Goal: Information Seeking & Learning: Learn about a topic

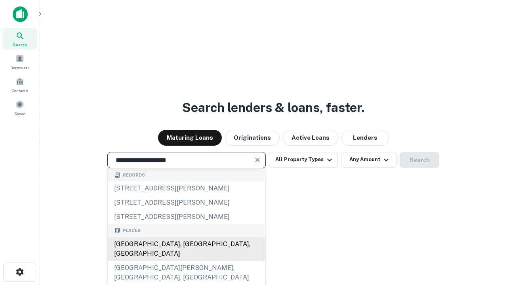
click at [186, 261] on div "Santa Monica, CA, USA" at bounding box center [187, 249] width 158 height 24
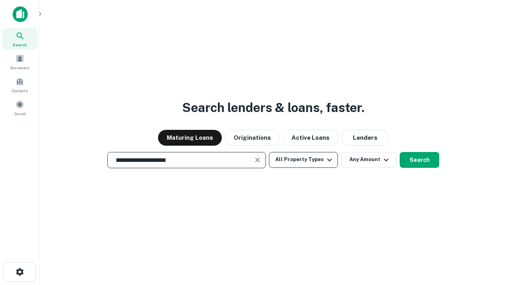
type input "**********"
click at [304, 160] on button "All Property Types" at bounding box center [303, 160] width 69 height 16
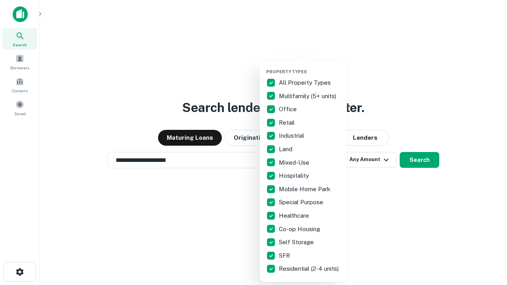
click at [310, 67] on button "button" at bounding box center [309, 67] width 87 height 0
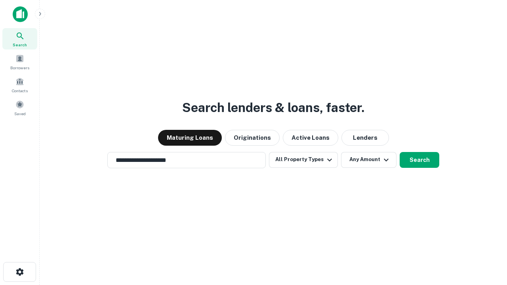
scroll to position [5, 95]
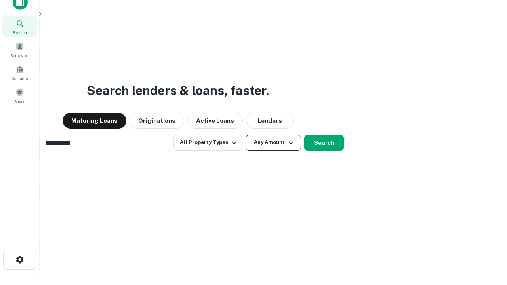
click at [246, 135] on button "Any Amount" at bounding box center [273, 143] width 55 height 16
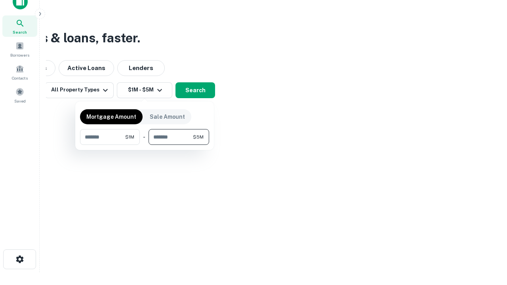
type input "*******"
click at [145, 145] on button "button" at bounding box center [144, 145] width 129 height 0
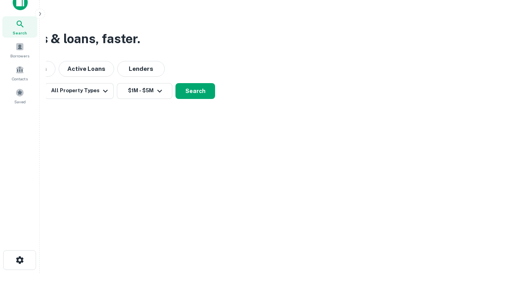
scroll to position [5, 146]
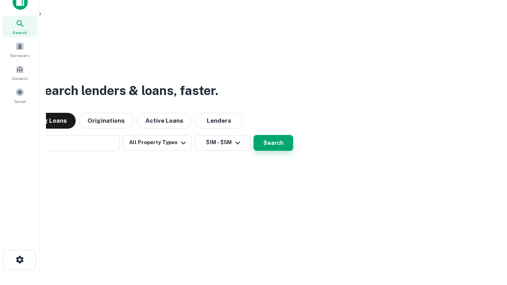
click at [254, 135] on button "Search" at bounding box center [274, 143] width 40 height 16
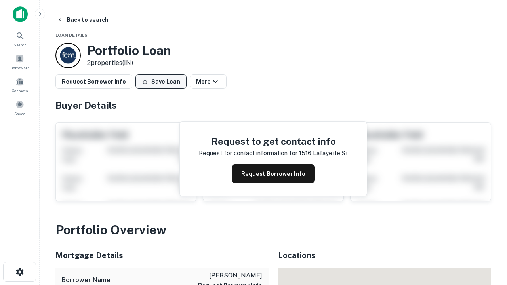
click at [161, 82] on button "Save Loan" at bounding box center [161, 81] width 51 height 14
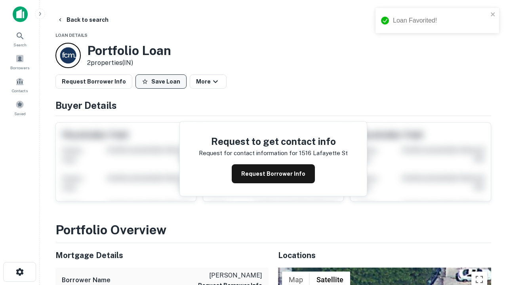
click at [163, 82] on button "Save Loan" at bounding box center [161, 81] width 51 height 14
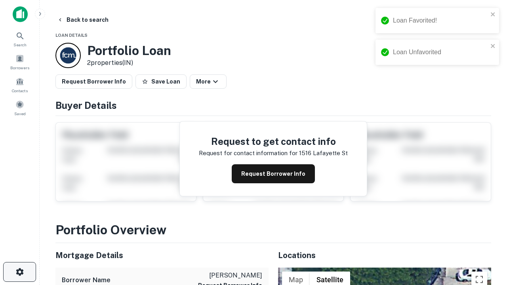
click at [19, 272] on icon "button" at bounding box center [20, 272] width 10 height 10
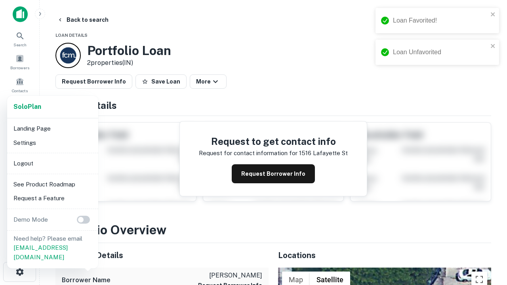
click at [52, 163] on li "Logout" at bounding box center [52, 164] width 85 height 14
